Goal: Use online tool/utility: Utilize a website feature to perform a specific function

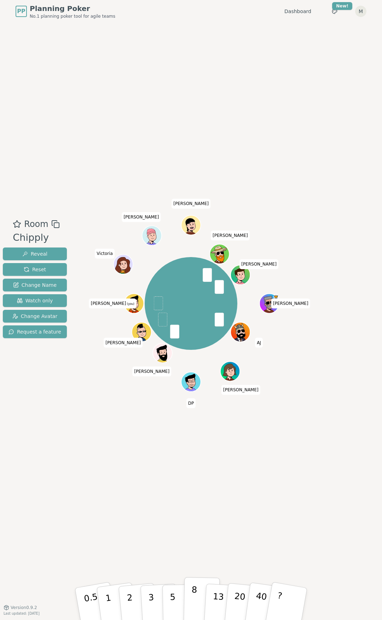
click at [188, 590] on button "8" at bounding box center [202, 604] width 36 height 54
click at [131, 593] on button "2" at bounding box center [138, 604] width 40 height 56
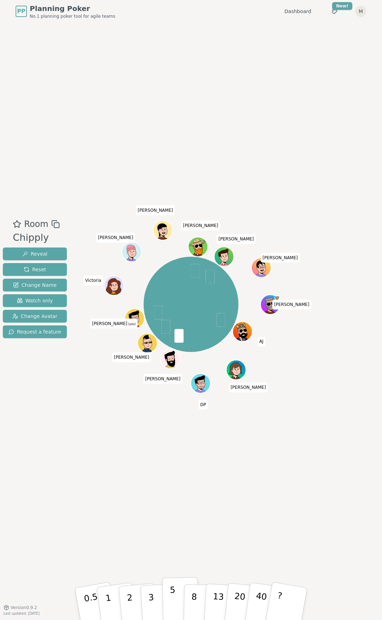
click at [175, 598] on button "5" at bounding box center [180, 604] width 36 height 54
click at [170, 591] on button "5" at bounding box center [180, 604] width 36 height 54
click at [161, 601] on button "3" at bounding box center [159, 603] width 39 height 55
click at [178, 612] on button "5" at bounding box center [180, 604] width 36 height 54
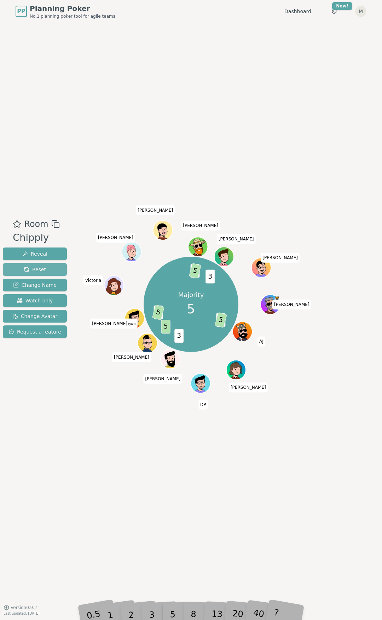
click at [34, 269] on span "Reset" at bounding box center [35, 269] width 22 height 7
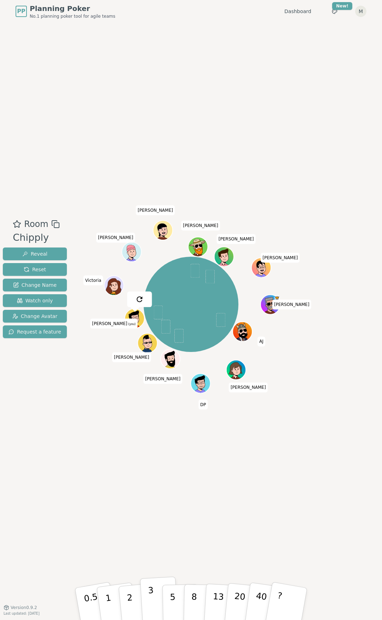
click at [147, 598] on button "3" at bounding box center [159, 603] width 39 height 55
click at [167, 605] on button "5" at bounding box center [180, 604] width 36 height 54
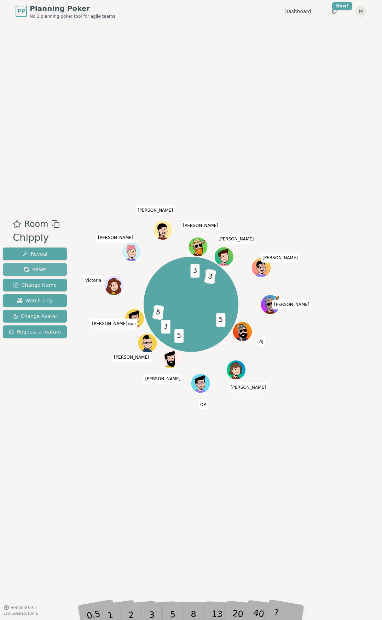
click at [52, 269] on button "Reset" at bounding box center [35, 269] width 64 height 13
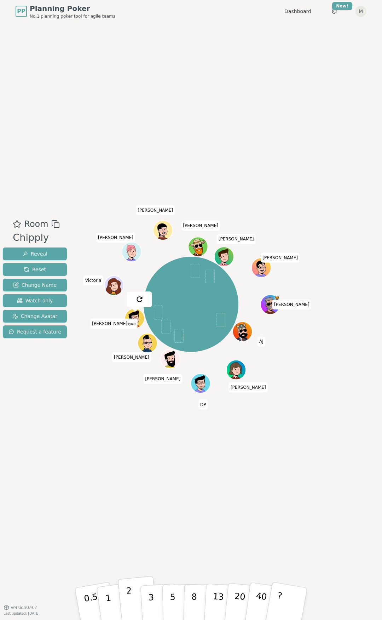
click at [135, 607] on button "2" at bounding box center [138, 604] width 40 height 56
click at [150, 587] on p "3" at bounding box center [152, 604] width 8 height 39
click at [169, 591] on button "5" at bounding box center [180, 604] width 36 height 54
click at [187, 599] on button "8" at bounding box center [202, 604] width 36 height 54
click at [166, 602] on button "5" at bounding box center [180, 604] width 36 height 54
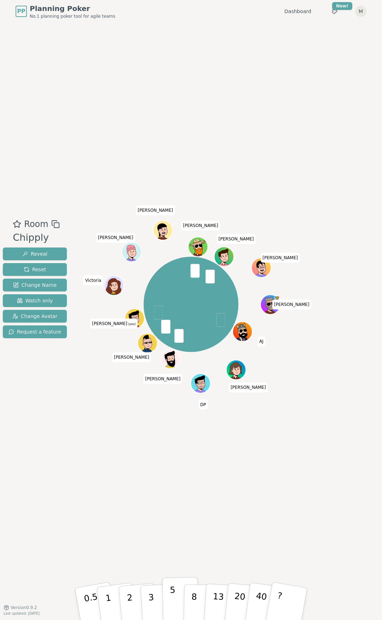
click at [168, 598] on button "5" at bounding box center [180, 604] width 36 height 54
click at [148, 594] on button "3" at bounding box center [159, 603] width 39 height 55
